Goal: Task Accomplishment & Management: Use online tool/utility

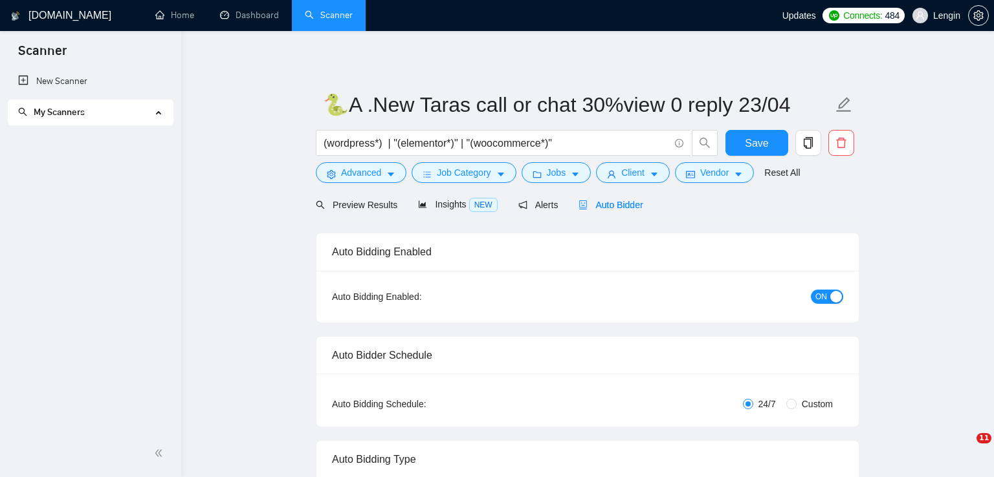
radio input "false"
radio input "true"
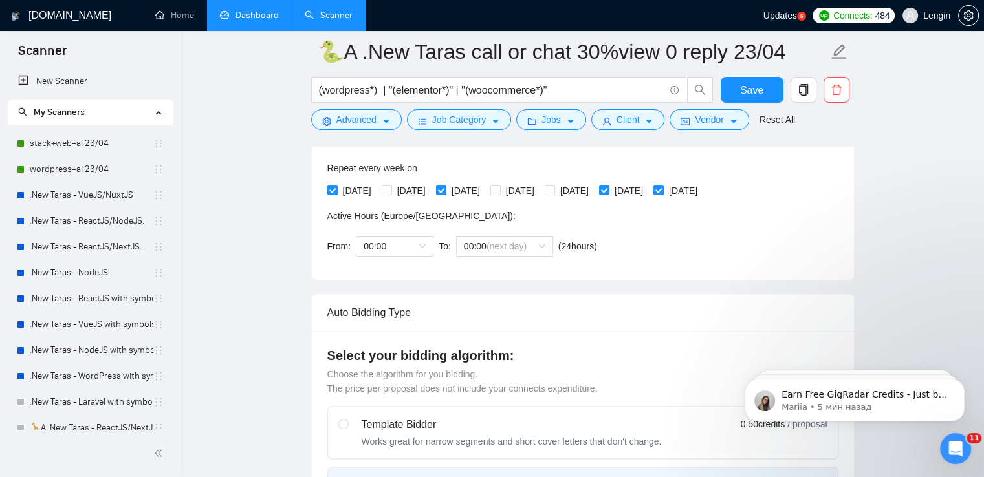
click at [261, 14] on link "Dashboard" at bounding box center [249, 15] width 59 height 11
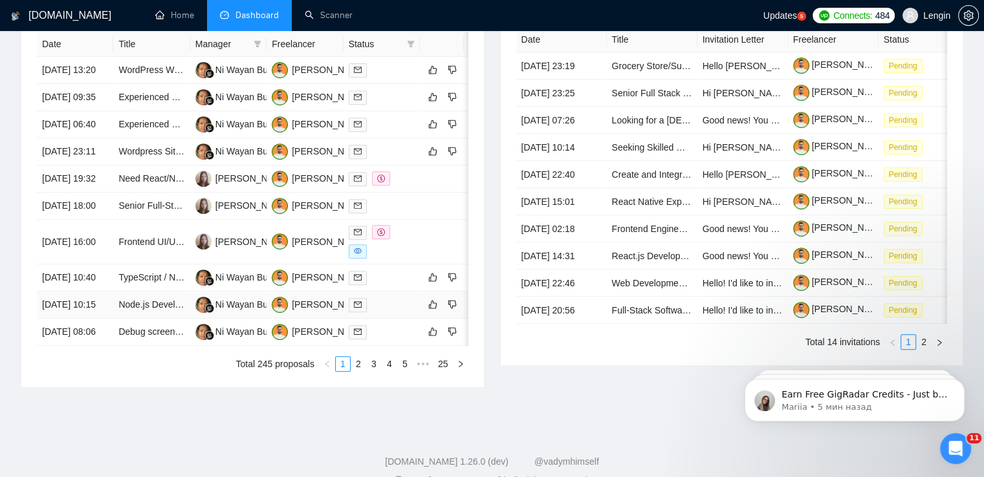
scroll to position [582, 0]
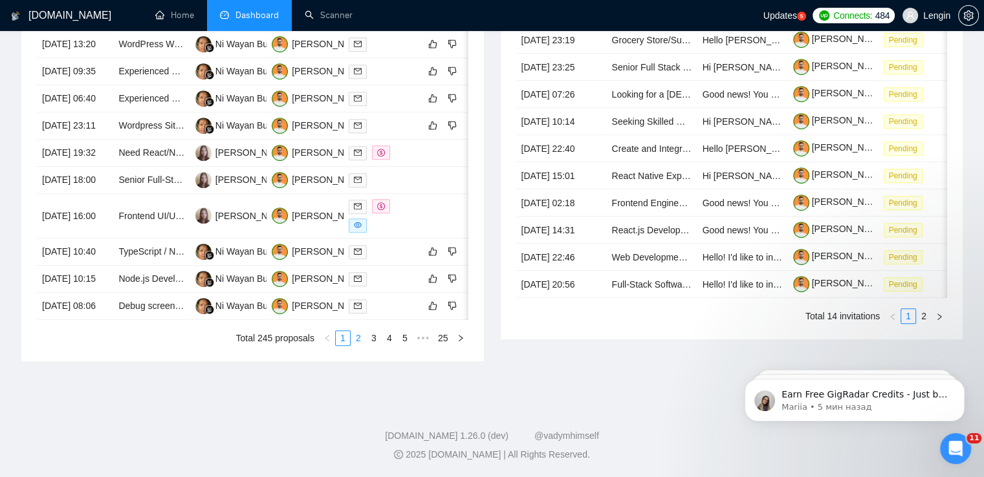
click at [364, 345] on link "2" at bounding box center [358, 338] width 14 height 14
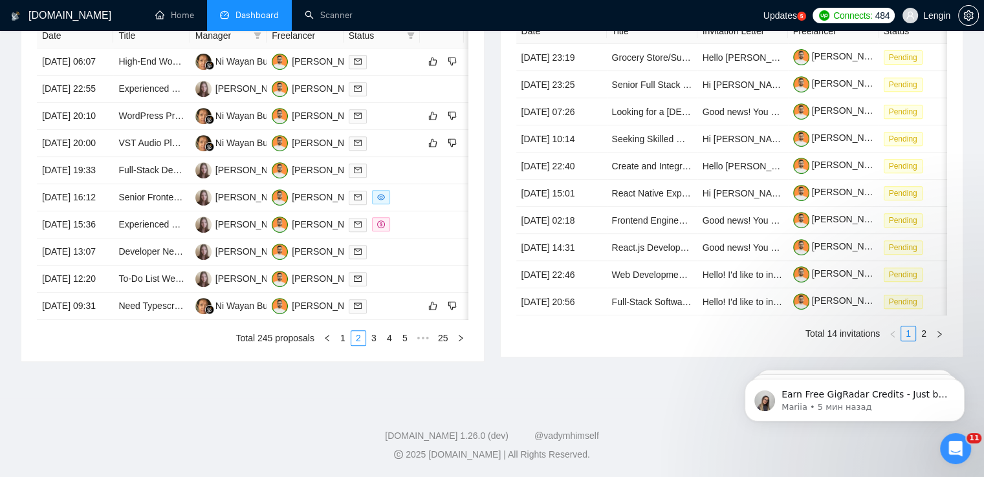
scroll to position [598, 0]
click at [371, 345] on link "3" at bounding box center [374, 338] width 14 height 14
click at [342, 345] on link "1" at bounding box center [343, 338] width 14 height 14
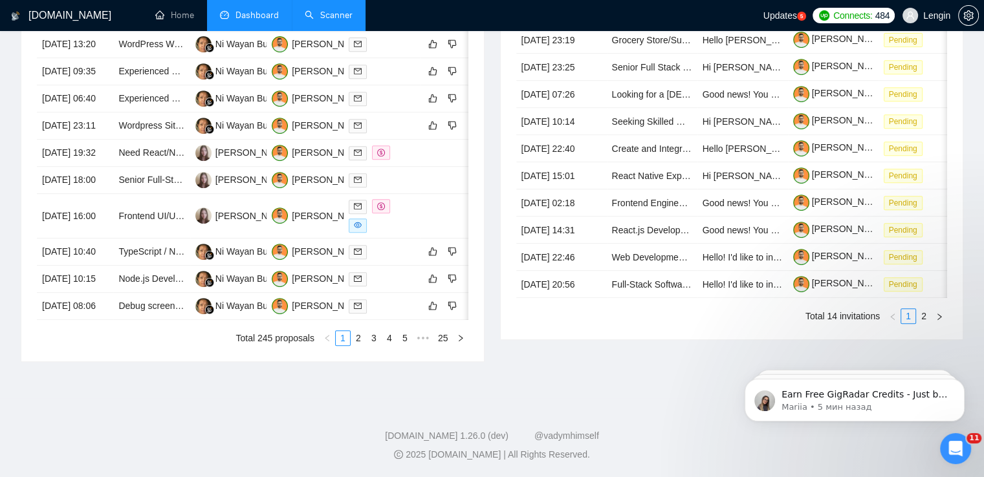
click at [331, 11] on link "Scanner" at bounding box center [329, 15] width 48 height 11
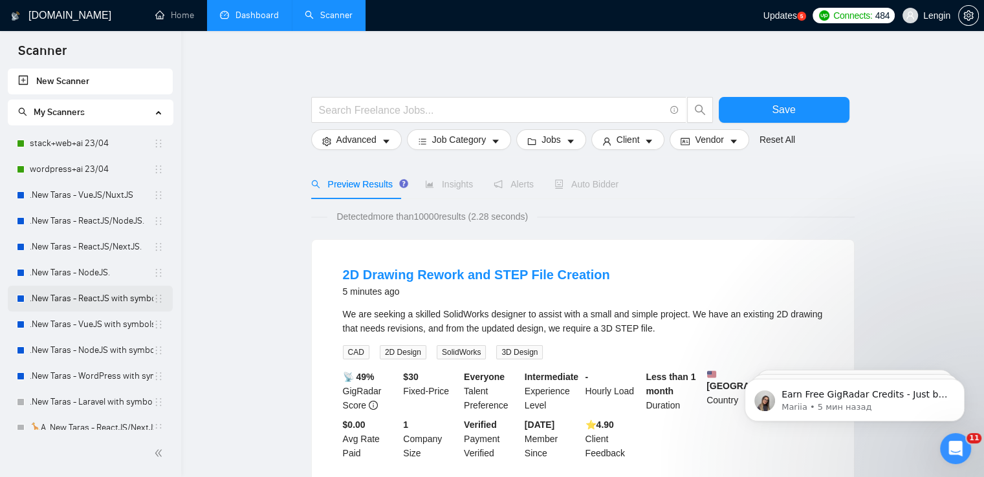
scroll to position [218, 0]
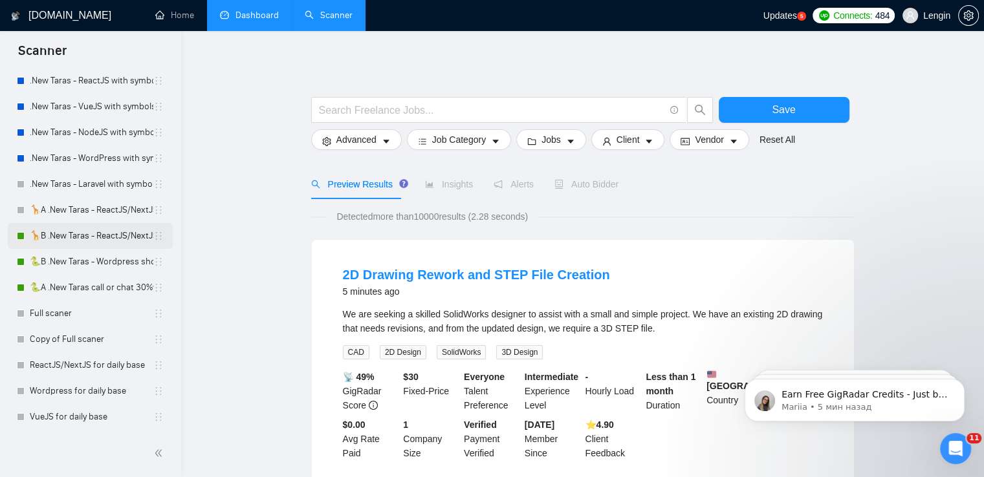
click at [122, 237] on link "🦒B .New Taras - ReactJS/NextJS rel exp 23/04" at bounding box center [92, 236] width 124 height 26
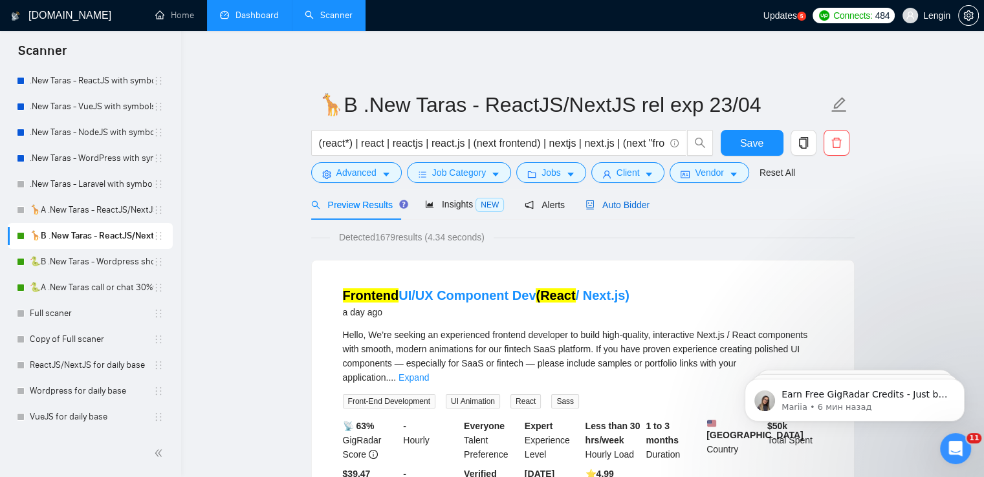
click at [606, 210] on span "Auto Bidder" at bounding box center [617, 205] width 64 height 10
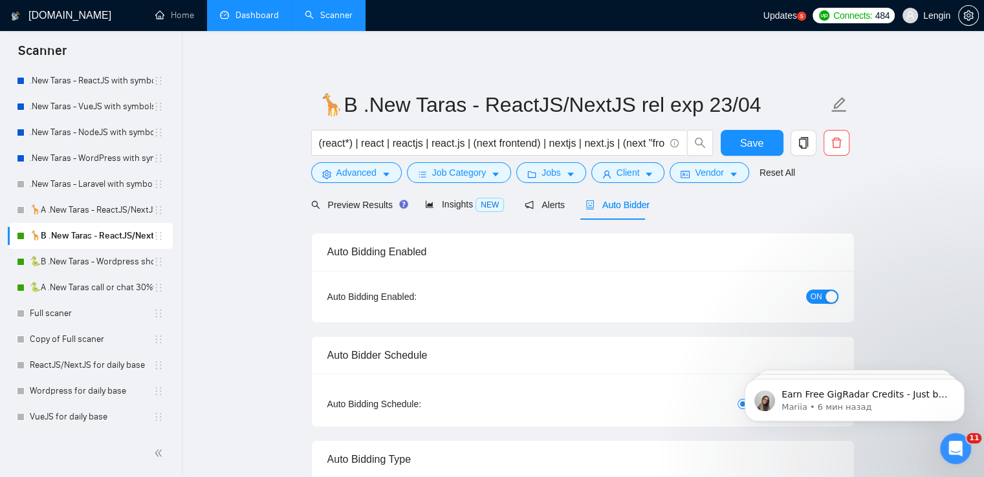
radio input "false"
radio input "true"
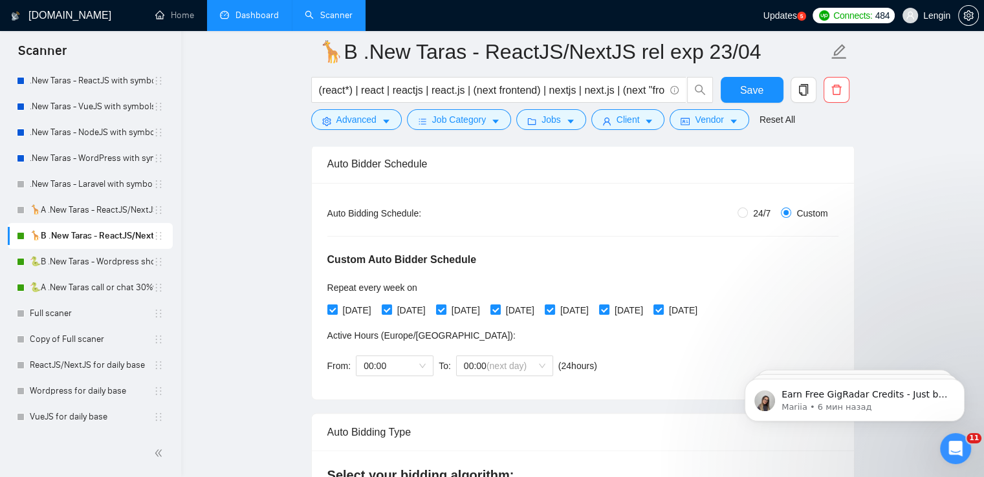
scroll to position [116, 0]
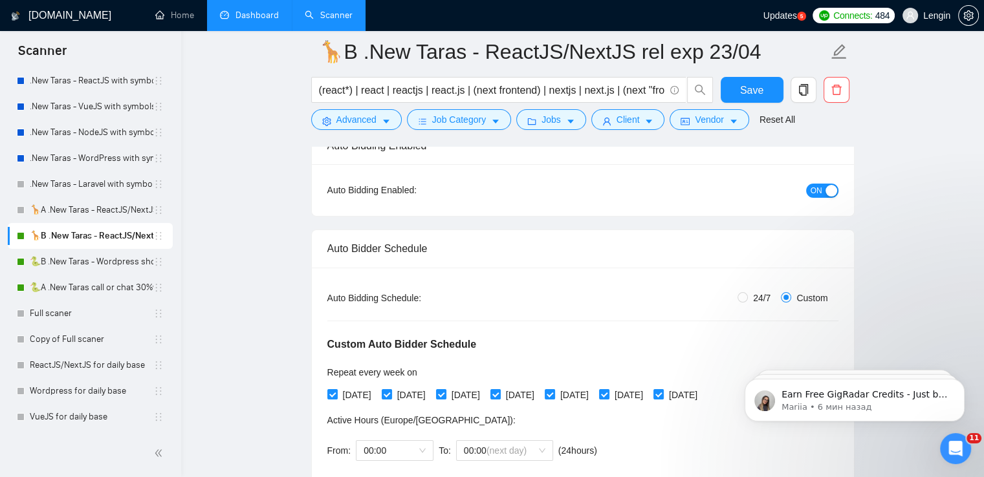
click at [828, 185] on div "button" at bounding box center [832, 191] width 12 height 12
click at [733, 93] on button "Save" at bounding box center [752, 90] width 63 height 26
click at [93, 285] on link "🐍A .New Taras call or chat 30%view 0 reply 23/04" at bounding box center [92, 288] width 124 height 26
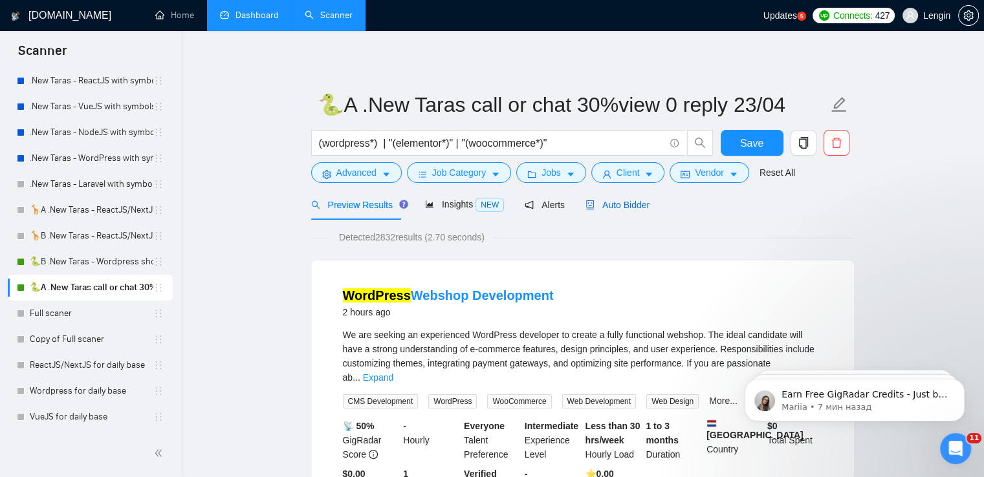
click at [628, 204] on span "Auto Bidder" at bounding box center [617, 205] width 64 height 10
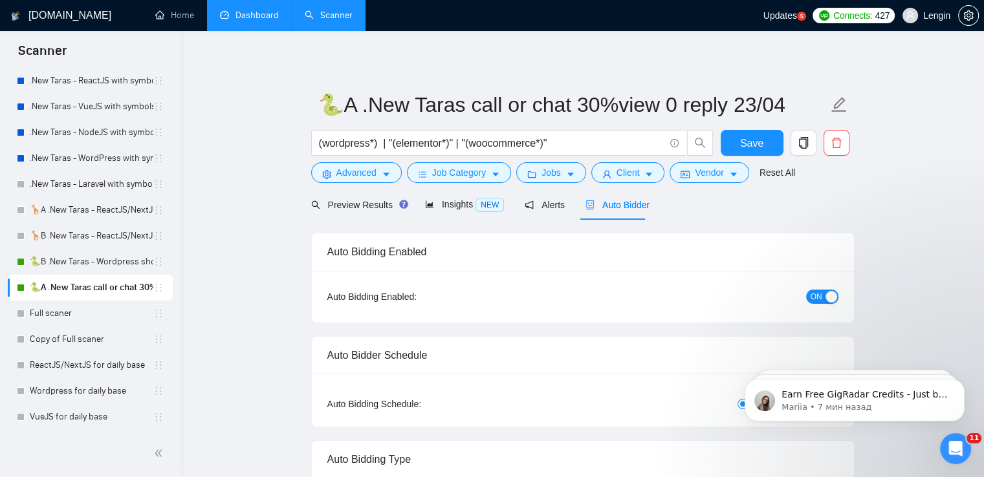
radio input "false"
radio input "true"
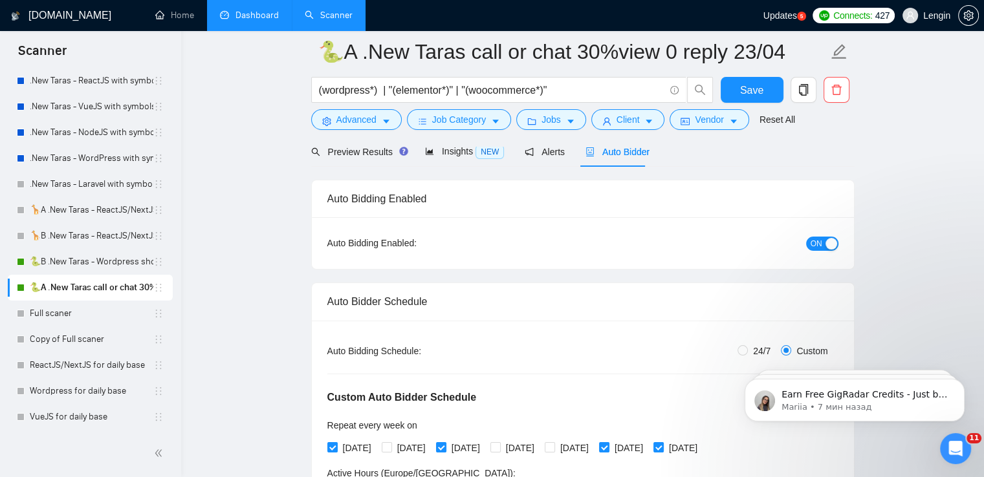
scroll to position [62, 0]
click at [818, 244] on span "ON" at bounding box center [817, 245] width 12 height 14
click at [731, 96] on button "Save" at bounding box center [752, 90] width 63 height 26
